Goal: Book appointment/travel/reservation

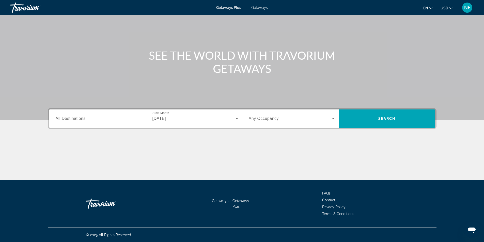
click at [108, 124] on div "Search widget" at bounding box center [99, 119] width 86 height 14
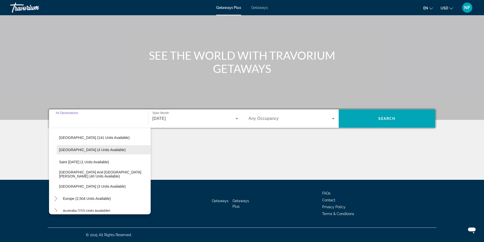
scroll to position [76, 0]
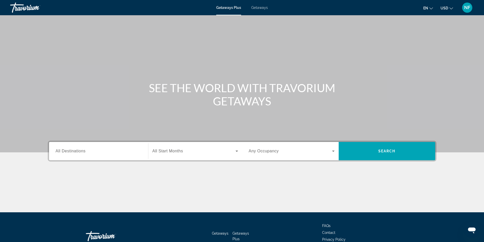
click at [87, 158] on div "Destination All Destinations" at bounding box center [99, 151] width 94 height 18
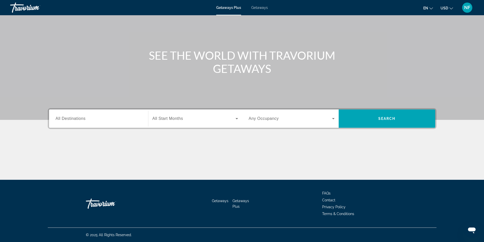
click at [89, 122] on div "Search widget" at bounding box center [99, 119] width 86 height 14
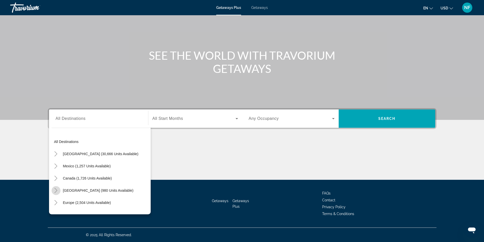
click at [54, 190] on icon "Toggle Caribbean & Atlantic Islands (980 units available)" at bounding box center [55, 190] width 5 height 5
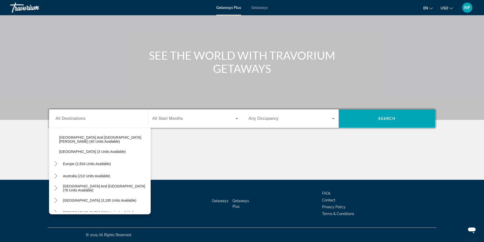
scroll to position [132, 0]
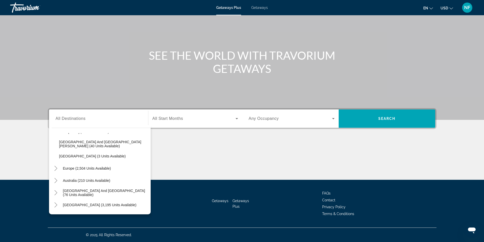
click at [253, 7] on span "Getaways" at bounding box center [259, 8] width 17 height 4
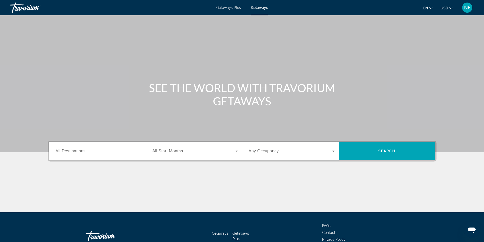
click at [73, 157] on div "Search widget" at bounding box center [99, 151] width 86 height 14
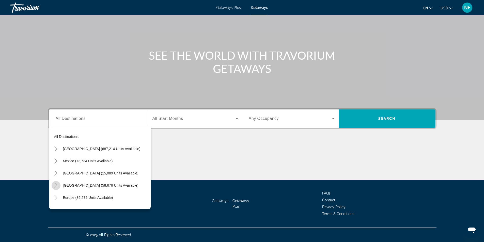
click at [58, 186] on icon "Toggle Caribbean & Atlantic Islands (58,676 units available)" at bounding box center [55, 185] width 5 height 5
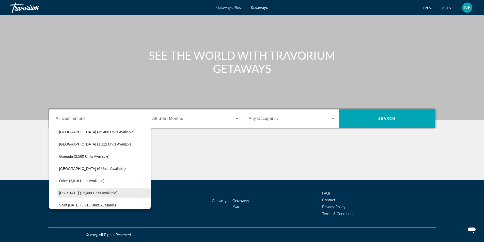
scroll to position [128, 0]
click at [81, 167] on span "Puerto Rico (12,409 units available)" at bounding box center [88, 168] width 58 height 4
type input "**********"
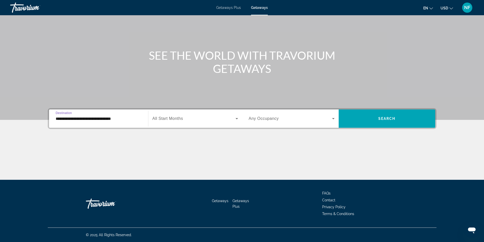
click at [180, 117] on span "All Start Months" at bounding box center [167, 118] width 31 height 4
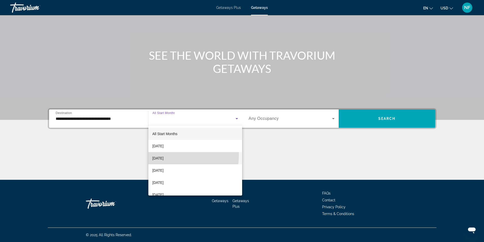
click at [164, 155] on span "October 2025" at bounding box center [157, 158] width 11 height 6
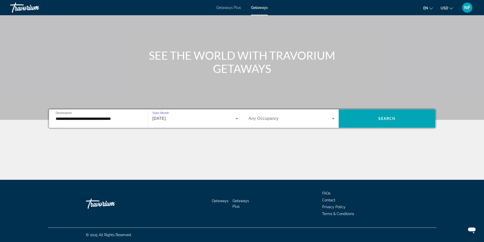
click at [259, 123] on div "Search widget" at bounding box center [292, 119] width 86 height 14
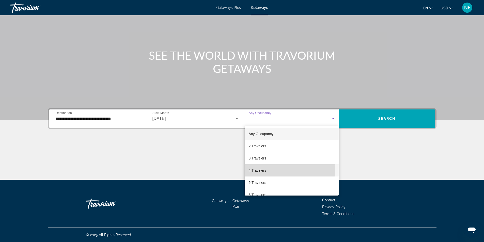
click at [253, 170] on span "4 Travelers" at bounding box center [258, 170] width 18 height 6
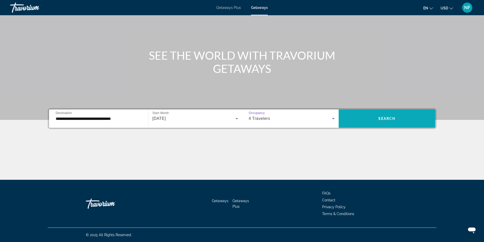
click at [403, 122] on span "Search widget" at bounding box center [387, 119] width 97 height 12
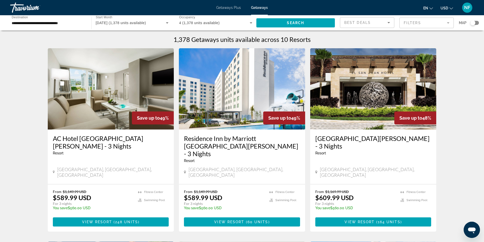
click at [384, 24] on div "Best Deals" at bounding box center [365, 23] width 43 height 6
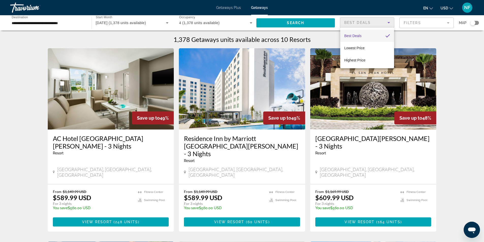
click at [384, 24] on div at bounding box center [242, 121] width 484 height 242
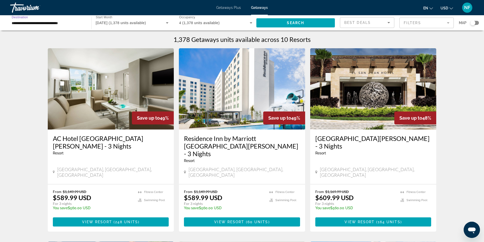
click at [71, 25] on input "**********" at bounding box center [48, 23] width 73 height 6
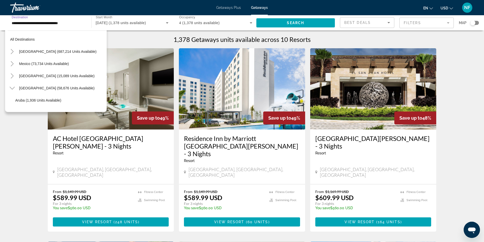
scroll to position [128, 0]
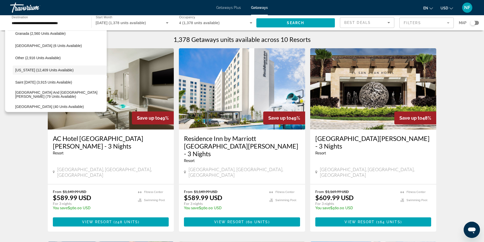
click at [233, 5] on div "Getaways Plus Getaways en English Español Français Italiano Português русский U…" at bounding box center [242, 7] width 484 height 13
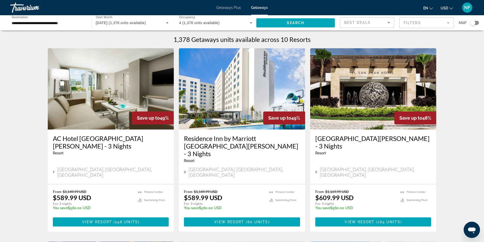
click at [233, 6] on span "Getaways Plus" at bounding box center [228, 8] width 25 height 4
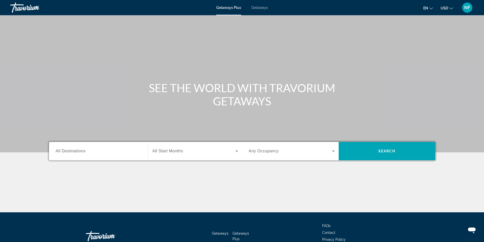
click at [17, 8] on div "Travorium" at bounding box center [35, 7] width 51 height 13
click at [74, 151] on span "All Destinations" at bounding box center [71, 151] width 30 height 4
click at [74, 151] on input "Destination All Destinations" at bounding box center [99, 151] width 86 height 6
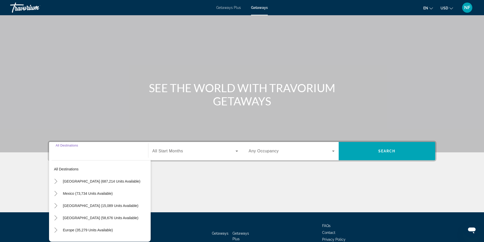
scroll to position [33, 0]
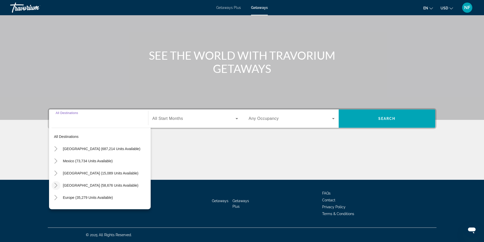
click at [55, 184] on icon "Toggle Caribbean & Atlantic Islands (58,676 units available)" at bounding box center [55, 185] width 5 height 5
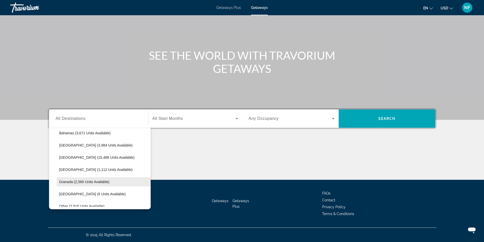
scroll to position [128, 0]
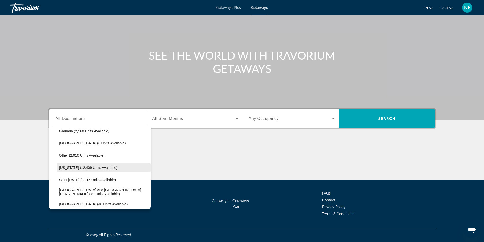
click at [71, 167] on span "Puerto Rico (12,409 units available)" at bounding box center [88, 168] width 58 height 4
type input "**********"
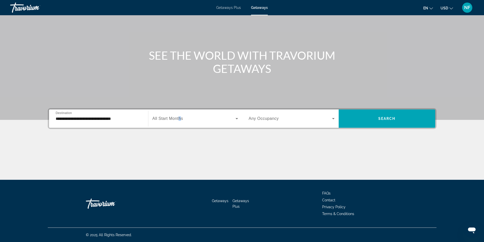
click at [179, 119] on span "All Start Months" at bounding box center [167, 118] width 31 height 4
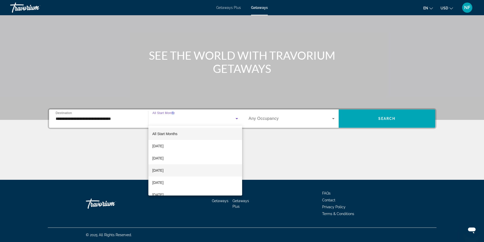
click at [164, 172] on span "[DATE]" at bounding box center [157, 170] width 11 height 6
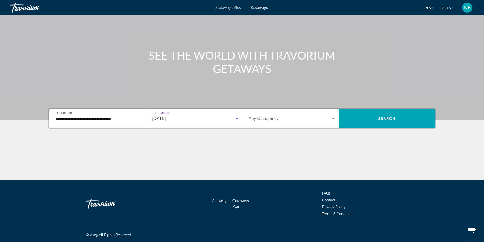
click at [268, 117] on span "Any Occupancy" at bounding box center [264, 118] width 30 height 4
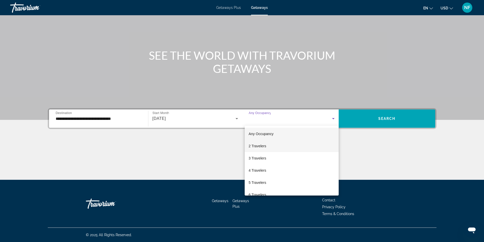
click at [256, 147] on span "2 Travelers" at bounding box center [258, 146] width 18 height 6
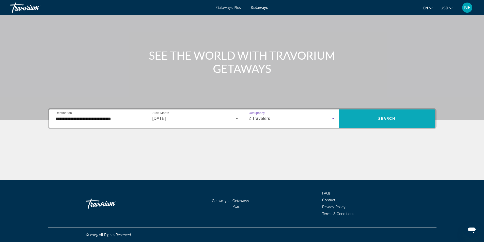
click at [362, 114] on span "Search widget" at bounding box center [387, 119] width 97 height 12
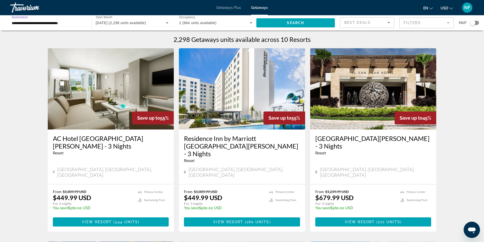
click at [64, 24] on input "**********" at bounding box center [48, 23] width 73 height 6
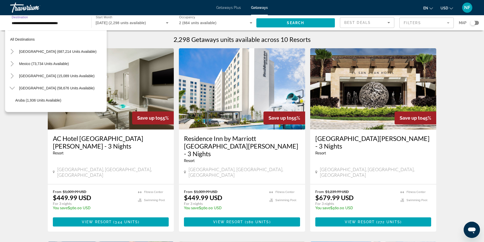
scroll to position [128, 0]
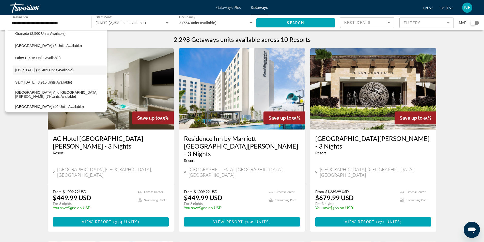
click at [231, 7] on span "Getaways Plus" at bounding box center [228, 8] width 25 height 4
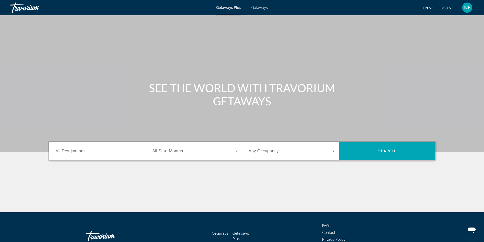
click at [71, 152] on span "All Destinations" at bounding box center [71, 151] width 30 height 4
click at [71, 152] on input "Destination All Destinations" at bounding box center [99, 151] width 86 height 6
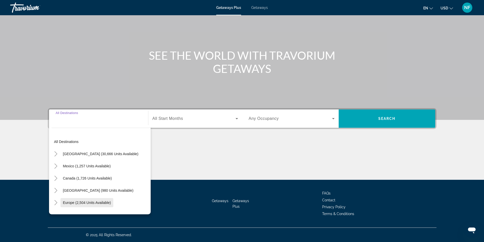
scroll to position [25, 0]
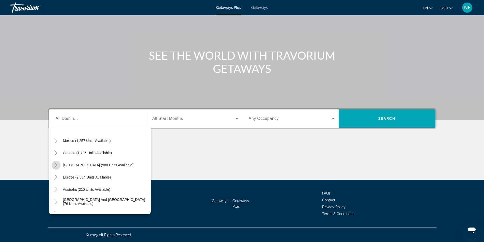
click at [55, 165] on icon "Toggle Caribbean & Atlantic Islands (980 units available)" at bounding box center [55, 165] width 5 height 5
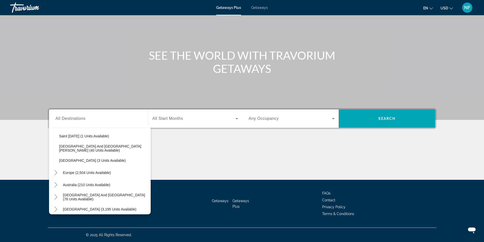
scroll to position [180, 0]
